Goal: Transaction & Acquisition: Purchase product/service

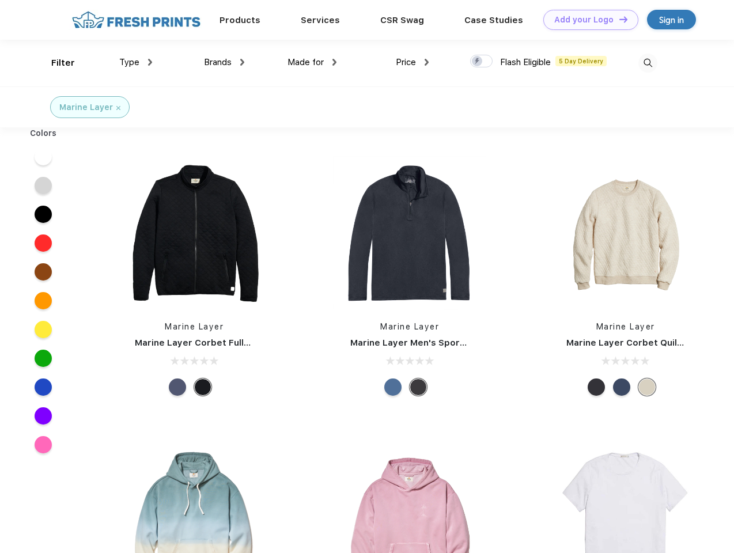
click at [586, 20] on link "Add your Logo Design Tool" at bounding box center [590, 20] width 95 height 20
click at [0, 0] on div "Design Tool" at bounding box center [0, 0] width 0 height 0
click at [618, 19] on link "Add your Logo Design Tool" at bounding box center [590, 20] width 95 height 20
click at [55, 63] on div "Filter" at bounding box center [63, 62] width 24 height 13
click at [136, 62] on span "Type" at bounding box center [129, 62] width 20 height 10
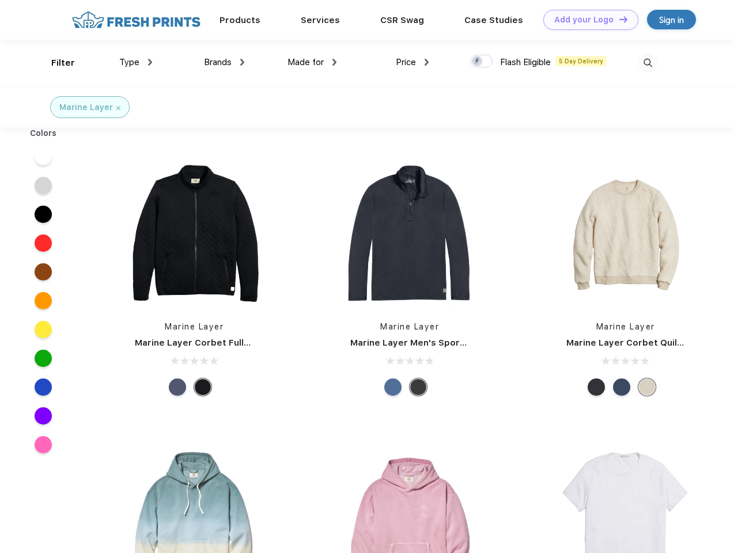
click at [224, 62] on span "Brands" at bounding box center [218, 62] width 28 height 10
click at [312, 62] on span "Made for" at bounding box center [305, 62] width 36 height 10
click at [412, 62] on span "Price" at bounding box center [406, 62] width 20 height 10
click at [481, 62] on div at bounding box center [481, 61] width 22 height 13
click at [477, 62] on input "checkbox" at bounding box center [473, 57] width 7 height 7
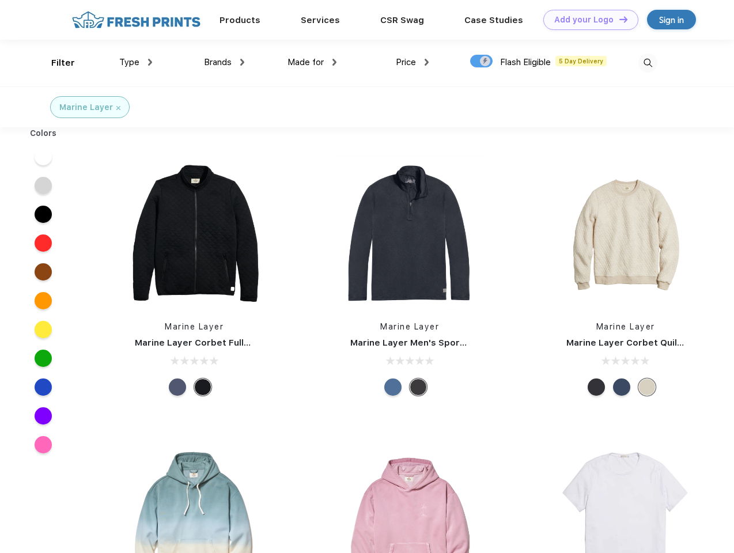
click at [647, 63] on img at bounding box center [647, 63] width 19 height 19
